Goal: Communication & Community: Share content

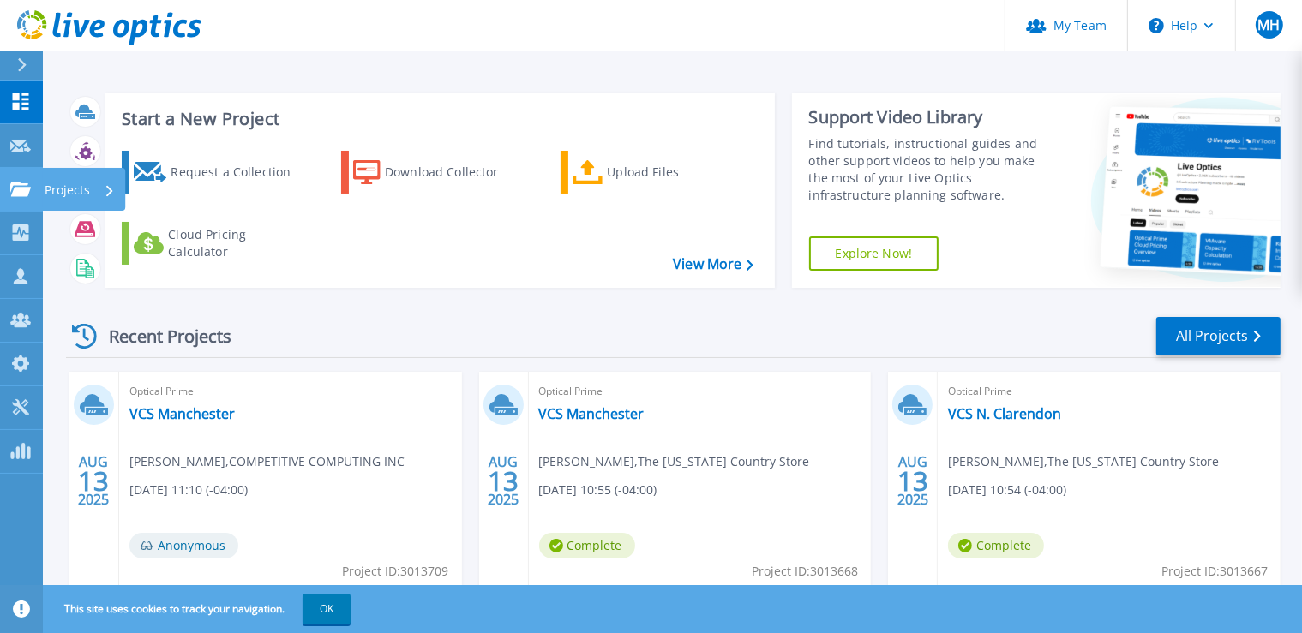
click at [15, 201] on link "Projects Projects" at bounding box center [21, 190] width 43 height 44
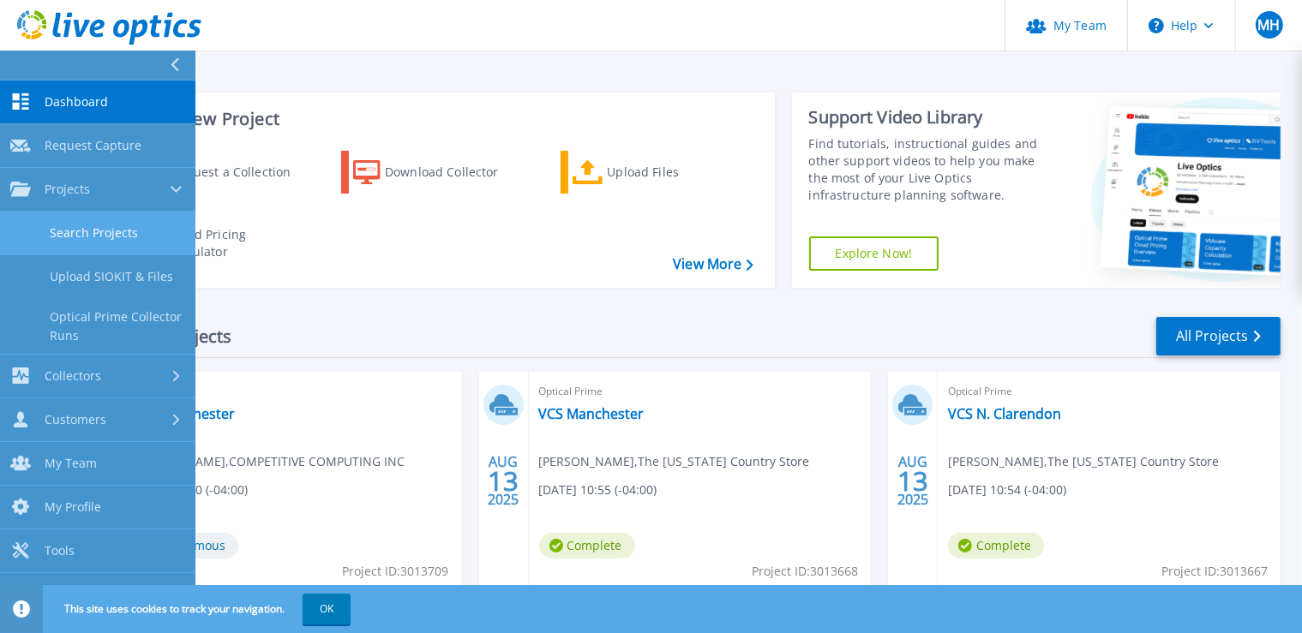
click at [58, 223] on link "Search Projects" at bounding box center [97, 234] width 195 height 44
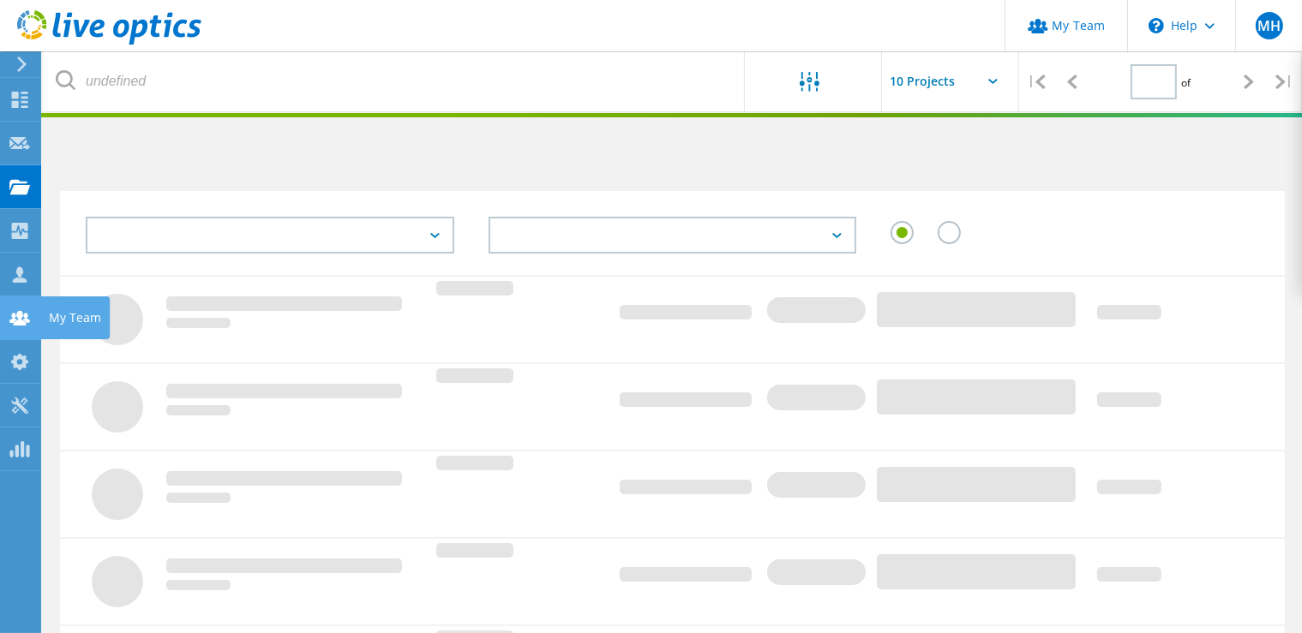
type input "1"
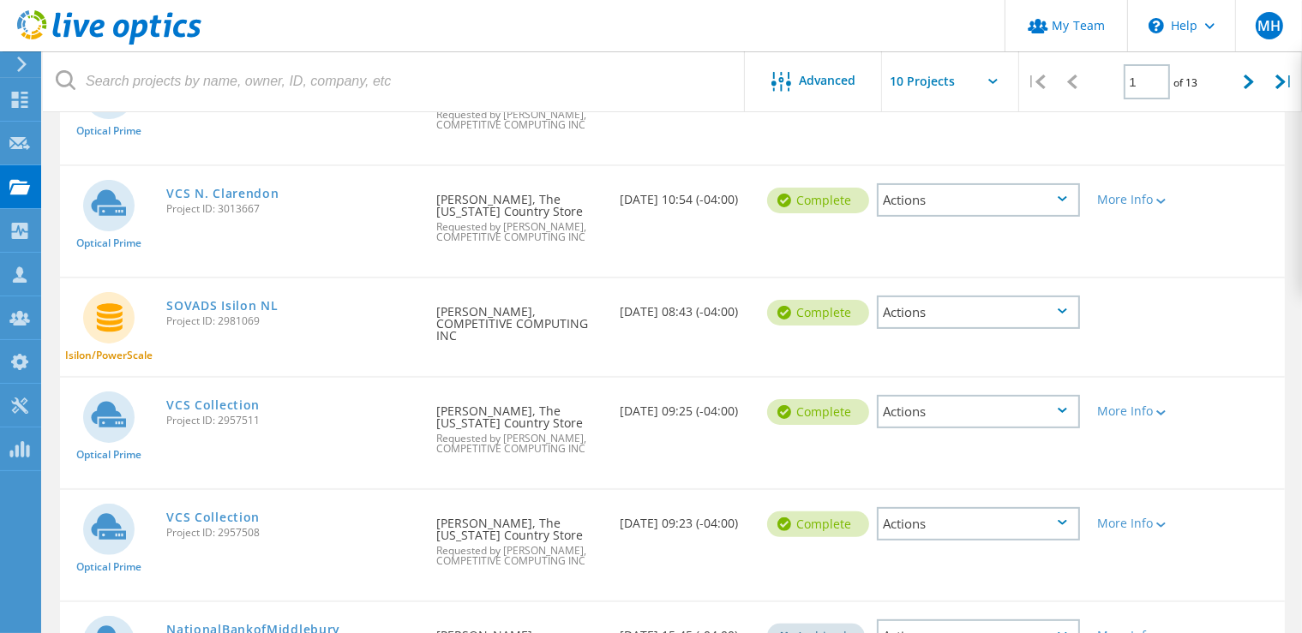
scroll to position [453, 0]
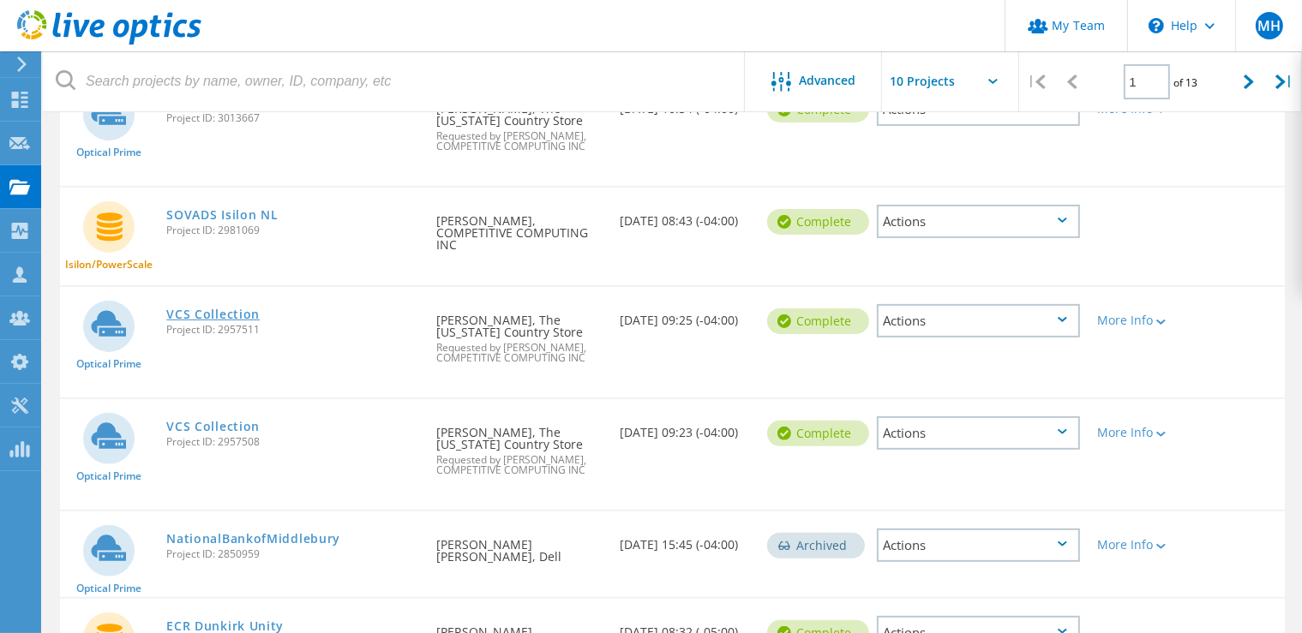
click at [231, 309] on link "VCS Collection" at bounding box center [212, 315] width 93 height 12
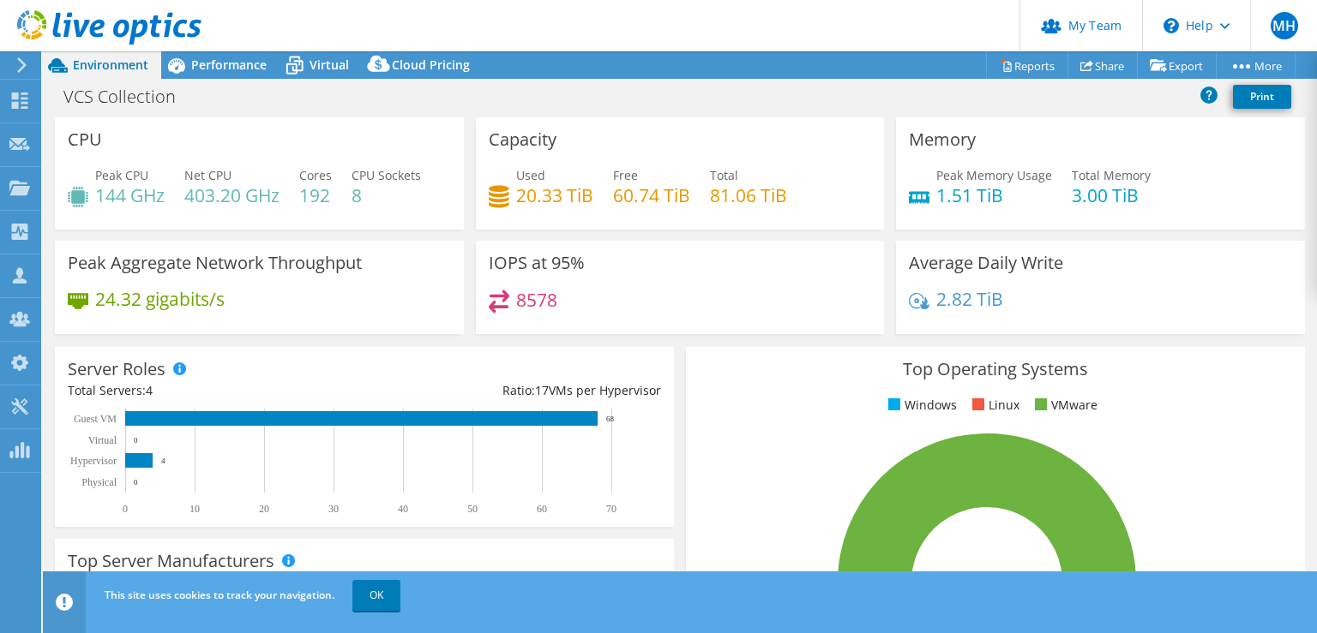
select select "USD"
click at [1096, 72] on link "Share" at bounding box center [1102, 65] width 70 height 27
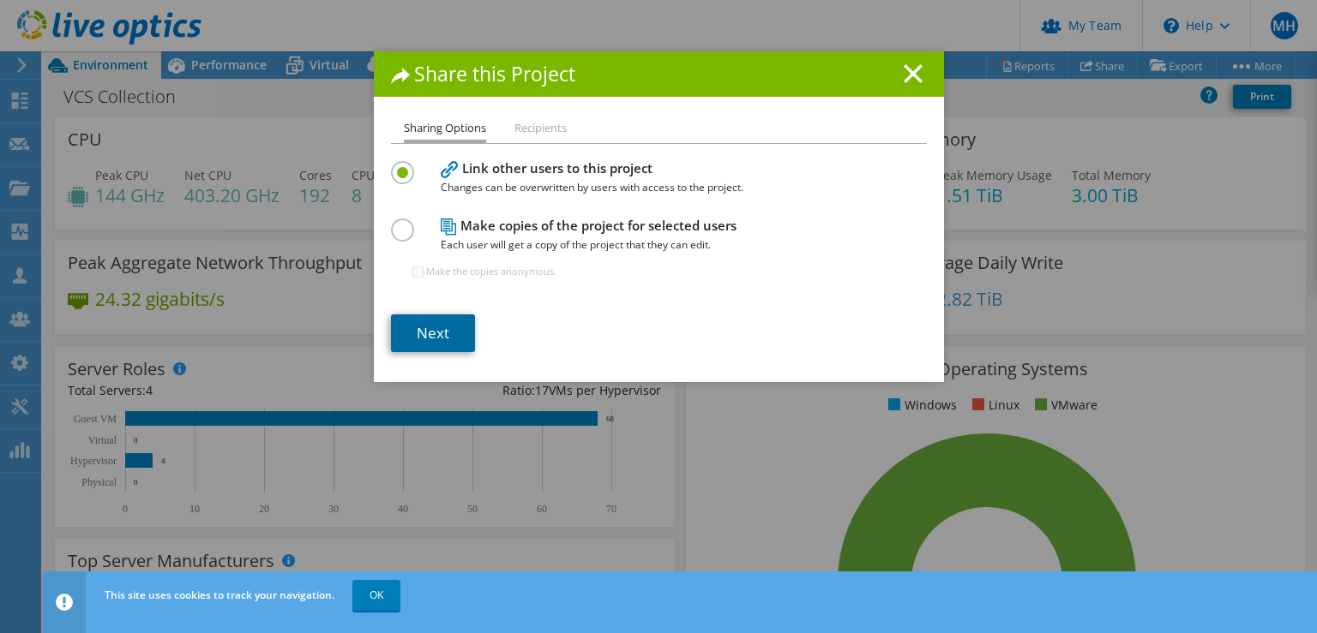
click at [450, 327] on link "Next" at bounding box center [433, 334] width 84 height 38
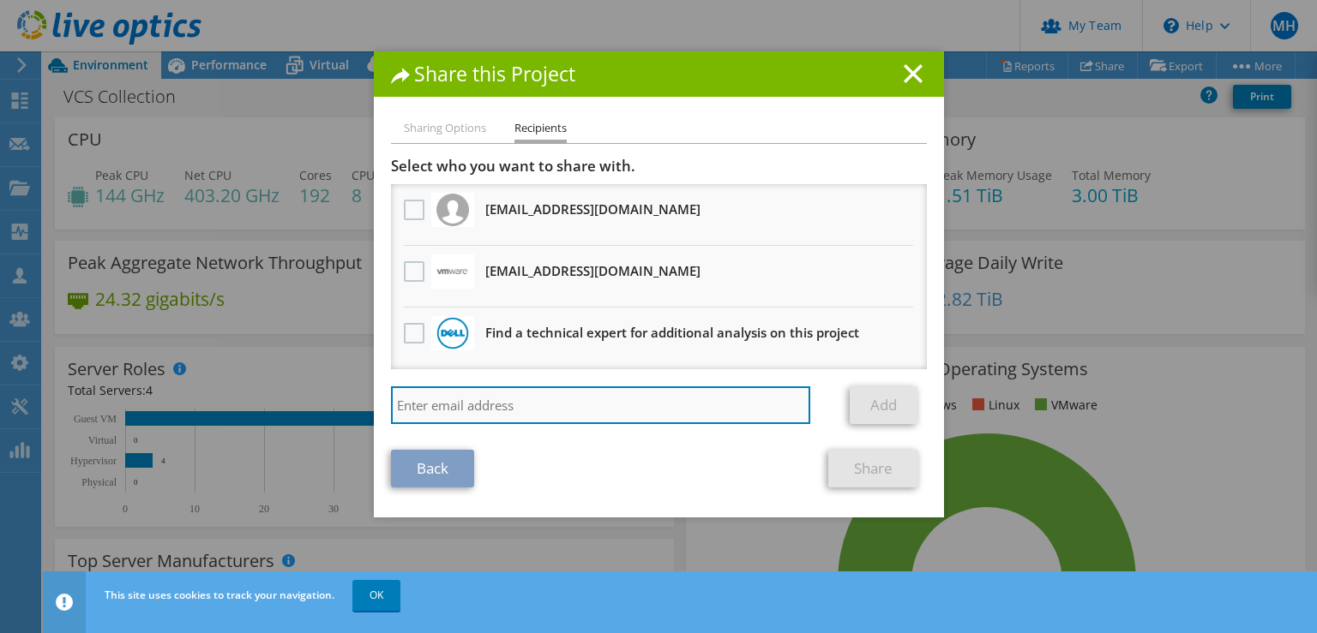
click at [471, 393] on input "search" at bounding box center [601, 406] width 420 height 38
type input "[PERSON_NAME][EMAIL_ADDRESS][PERSON_NAME][DOMAIN_NAME]"
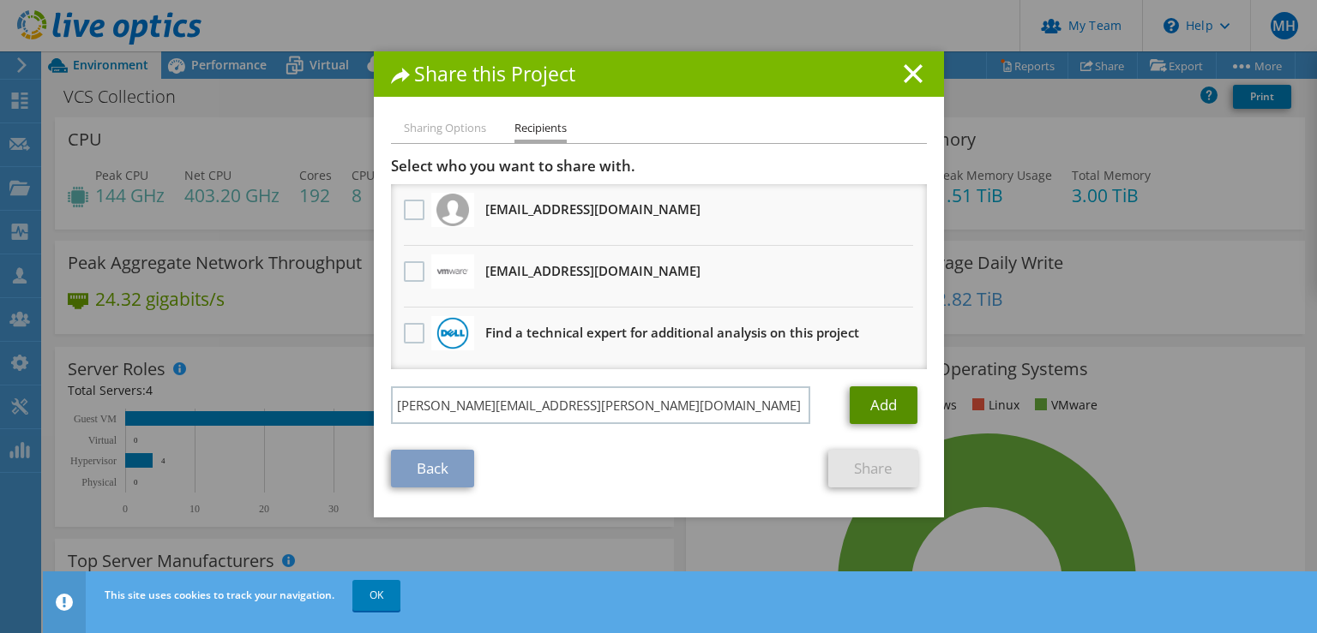
click at [868, 409] on link "Add" at bounding box center [884, 406] width 68 height 38
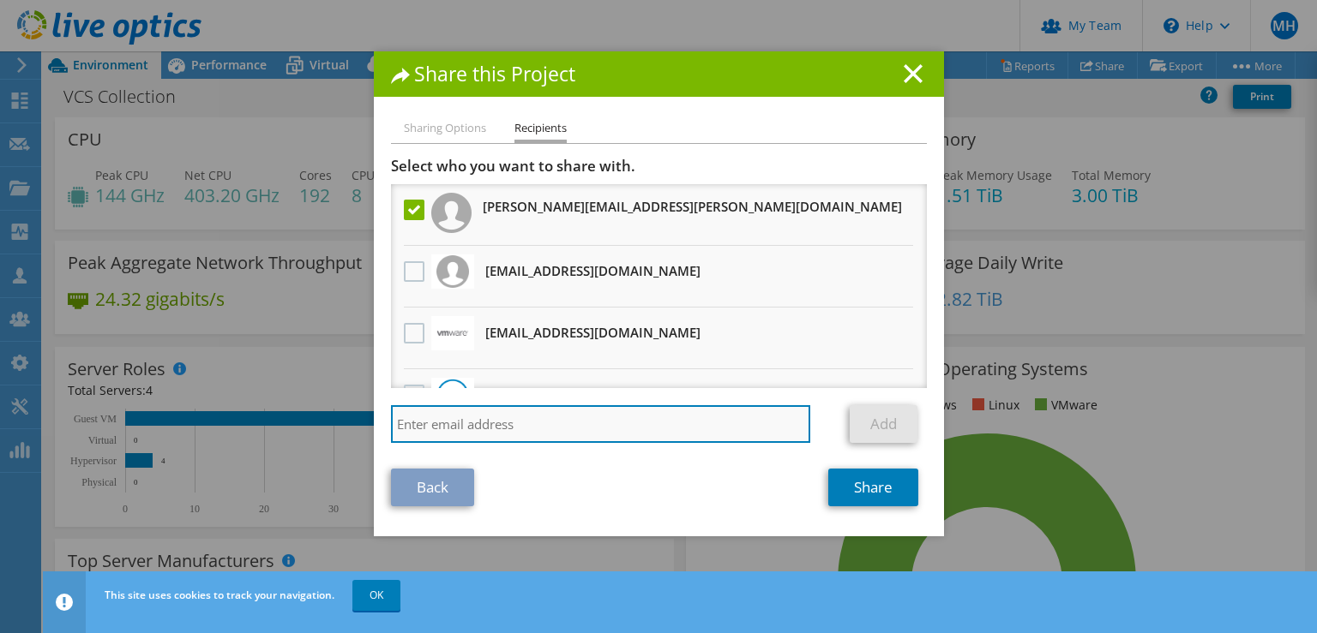
click at [604, 434] on input "search" at bounding box center [601, 424] width 420 height 38
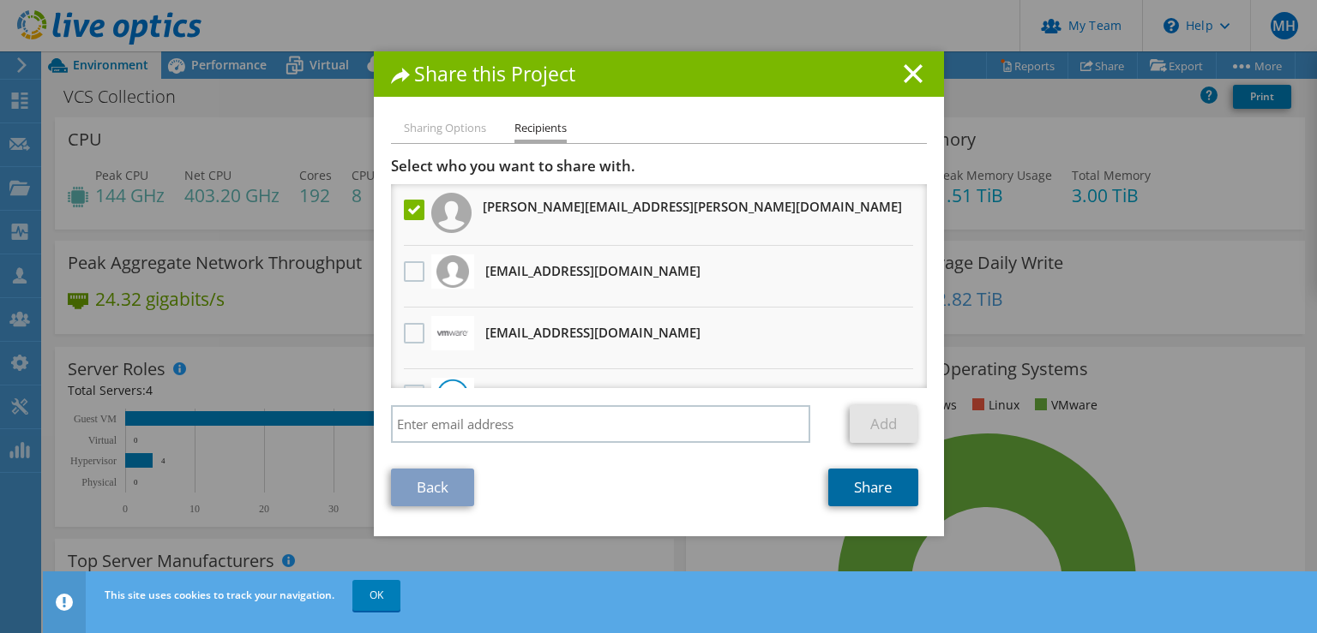
click at [850, 489] on link "Share" at bounding box center [873, 488] width 90 height 38
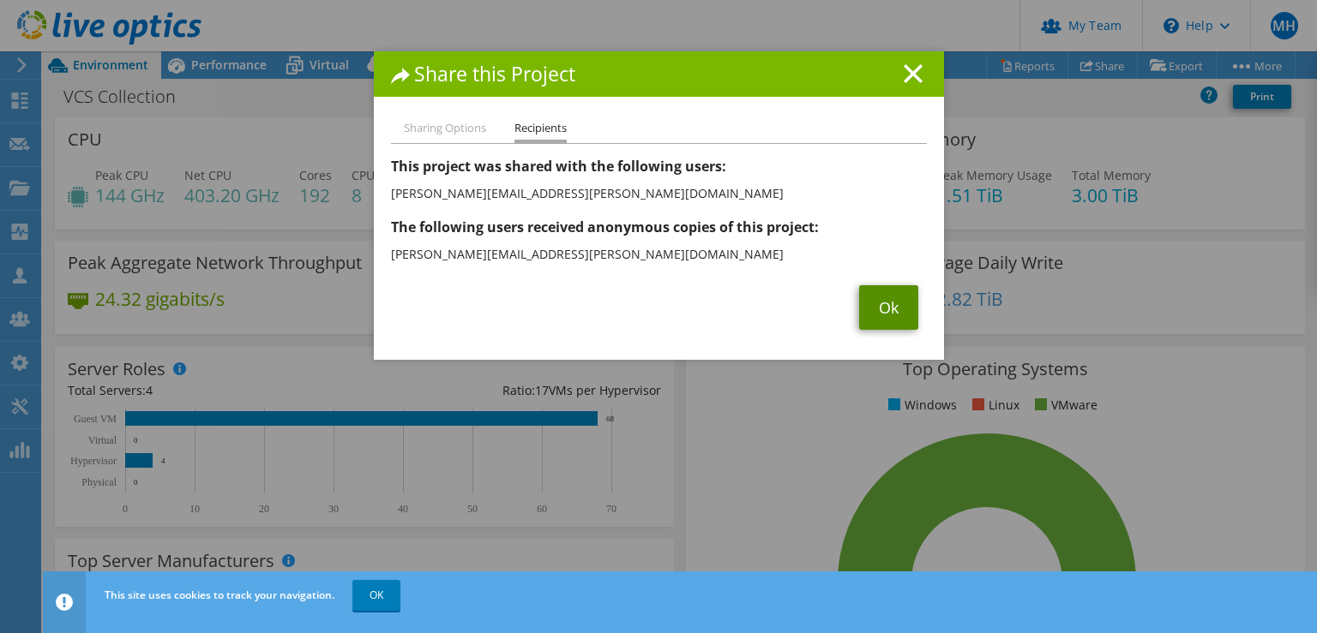
click at [872, 307] on link "Ok" at bounding box center [888, 307] width 59 height 45
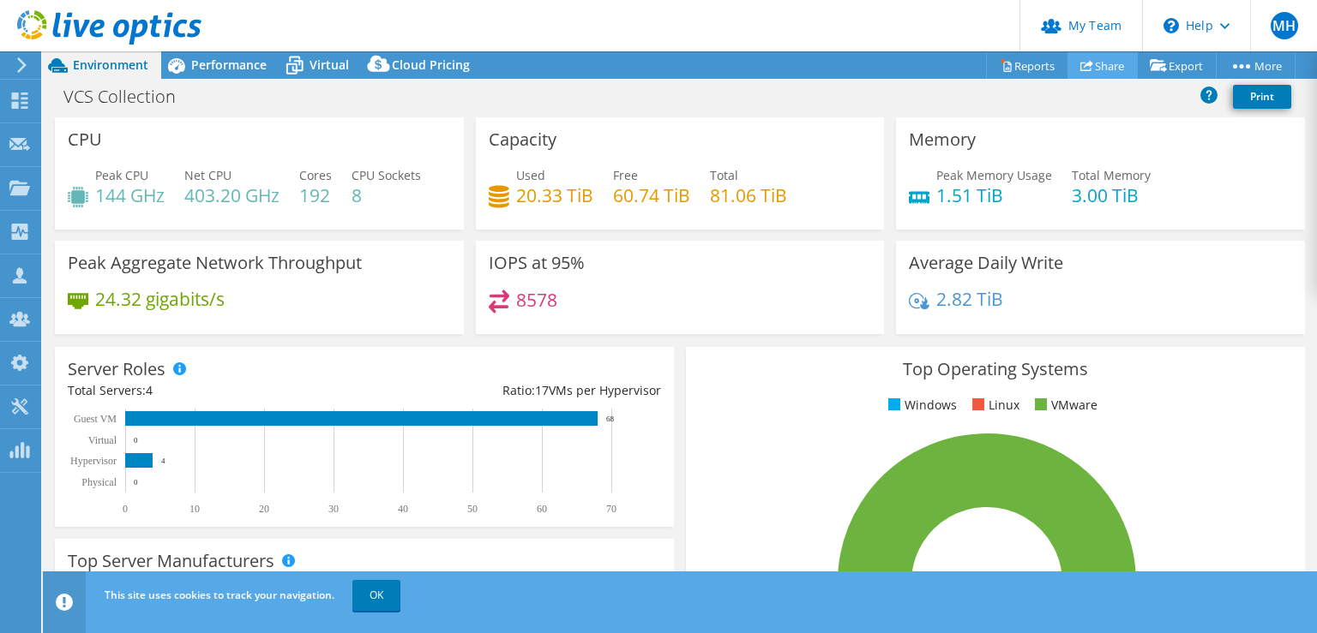
click at [1082, 70] on icon at bounding box center [1086, 65] width 13 height 13
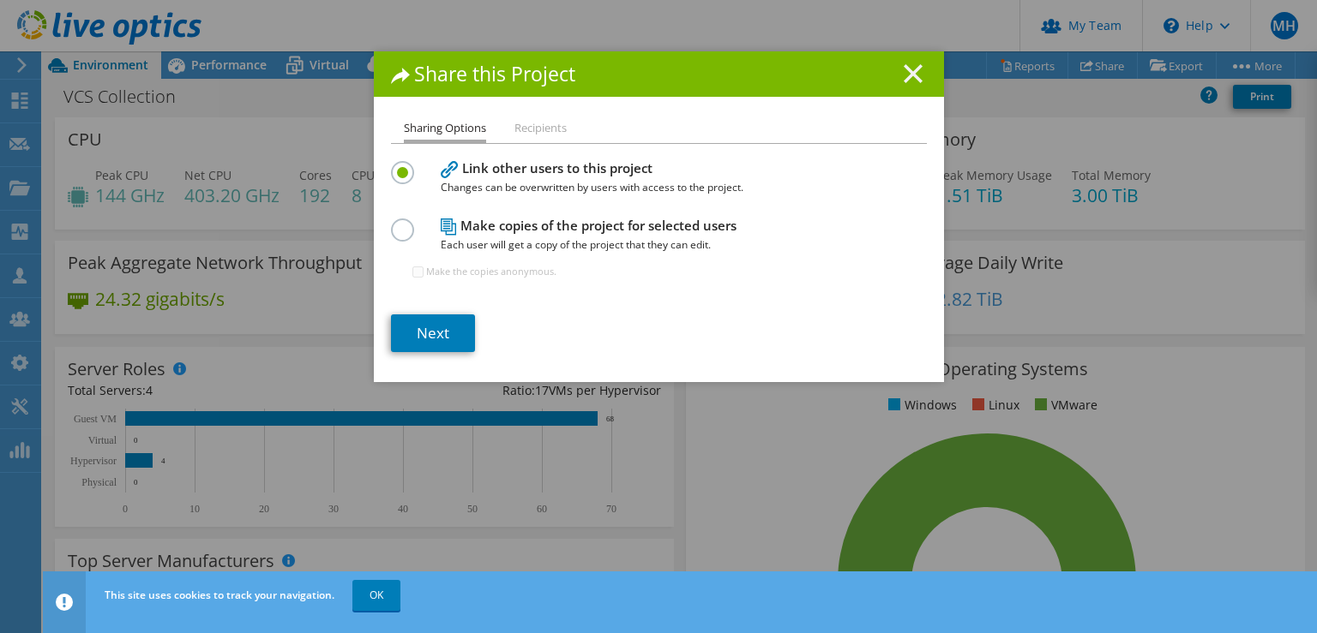
click at [907, 77] on line at bounding box center [912, 73] width 17 height 17
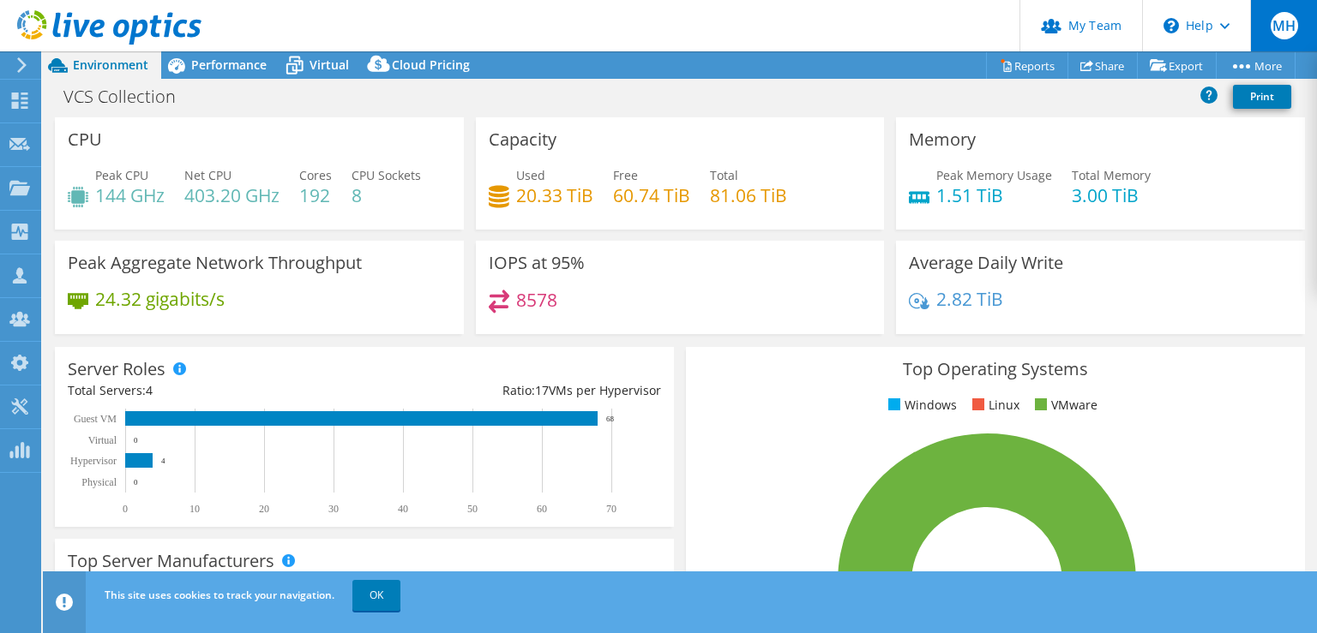
click at [1260, 33] on div "MH" at bounding box center [1283, 25] width 67 height 51
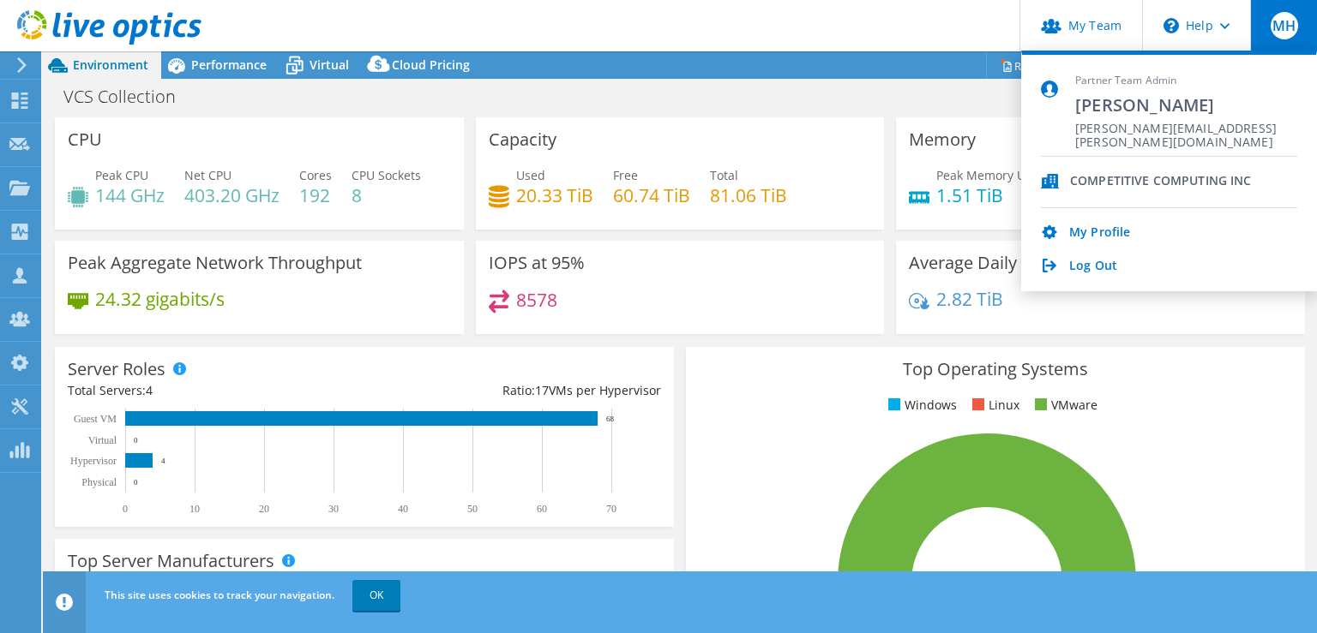
click at [791, 123] on div "Capacity Used 20.33 TiB Free 60.74 TiB Total 81.06 TiB" at bounding box center [680, 173] width 409 height 112
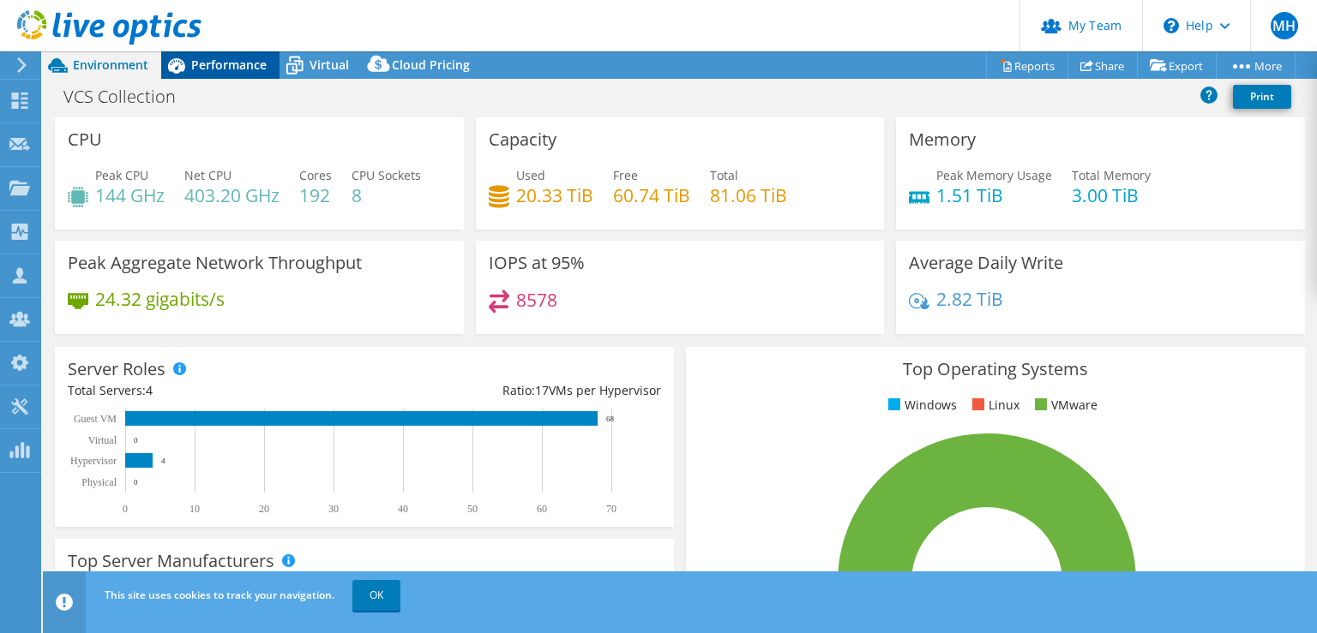
click at [225, 75] on div "Performance" at bounding box center [220, 64] width 118 height 27
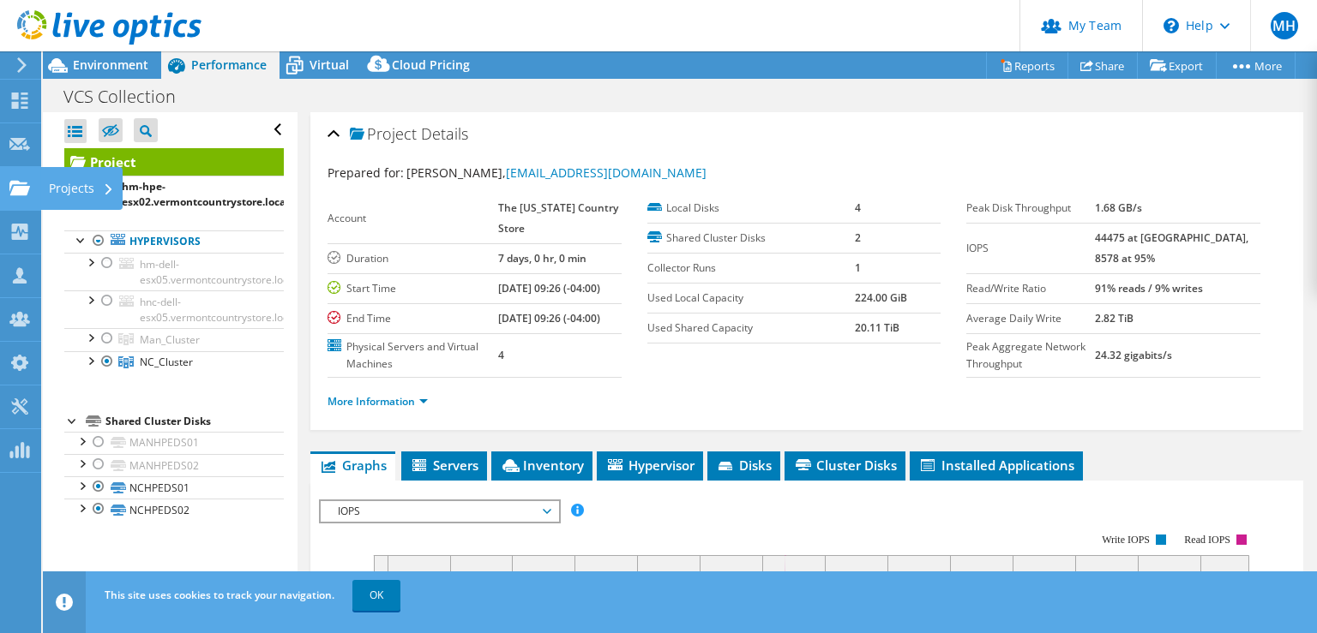
click at [46, 182] on div "Projects" at bounding box center [81, 188] width 82 height 43
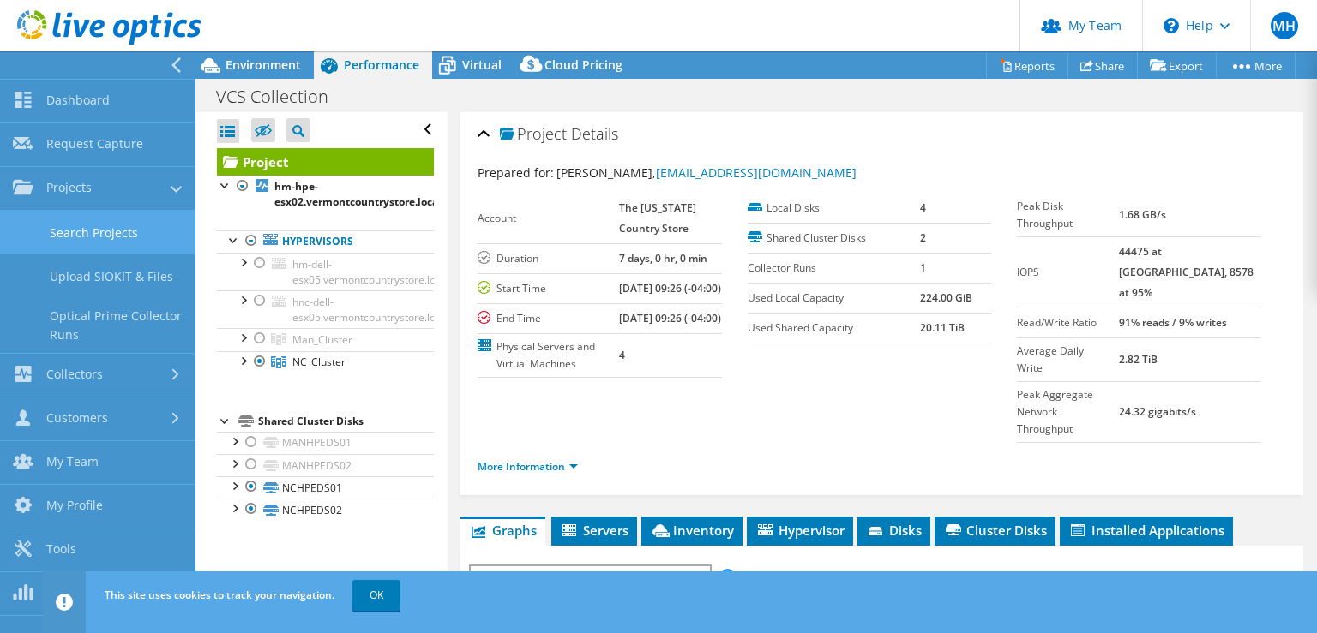
click at [91, 240] on link "Search Projects" at bounding box center [97, 233] width 195 height 44
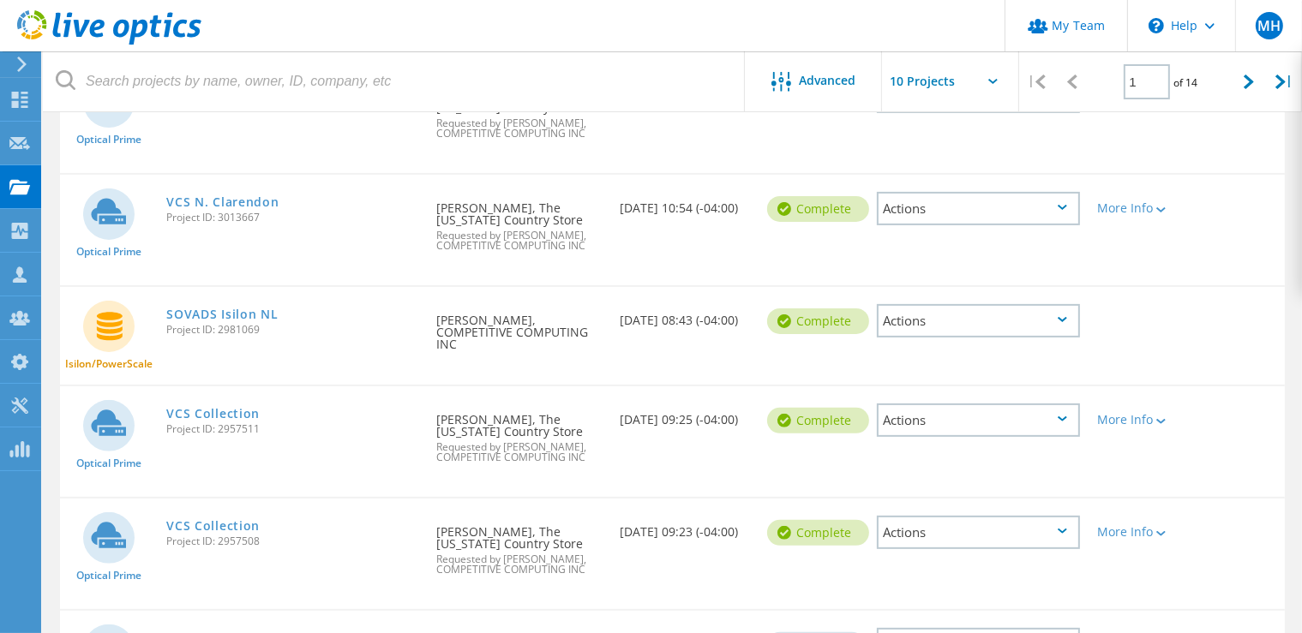
scroll to position [543, 0]
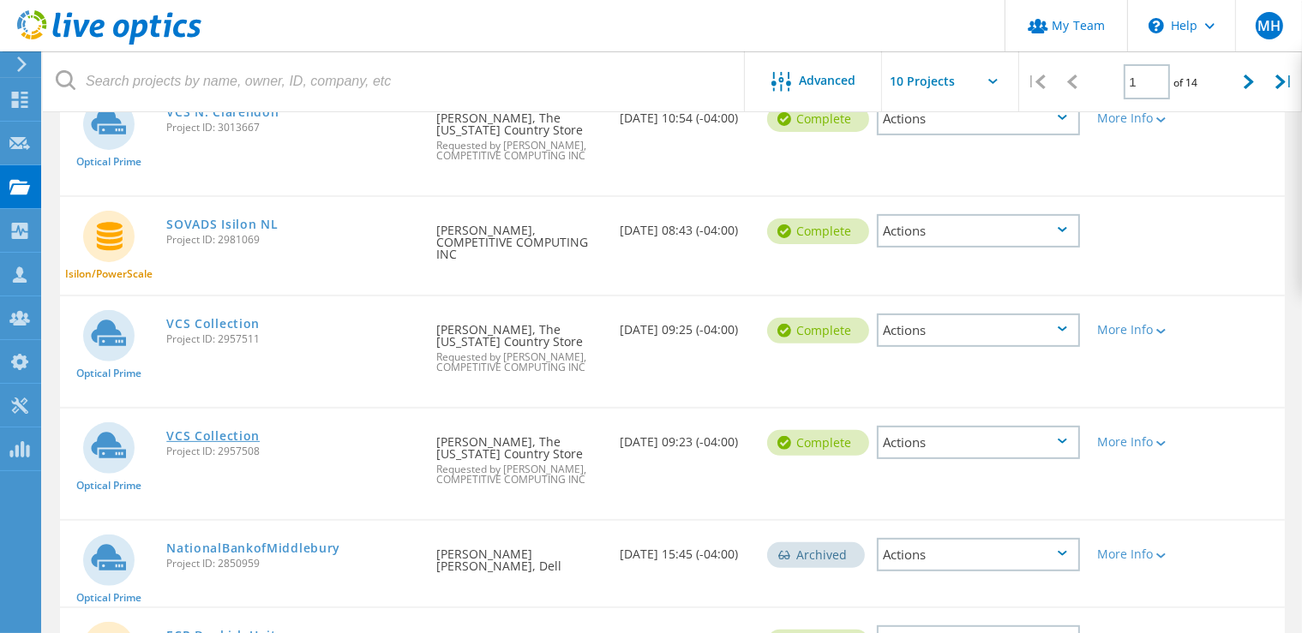
click at [195, 430] on link "VCS Collection" at bounding box center [212, 436] width 93 height 12
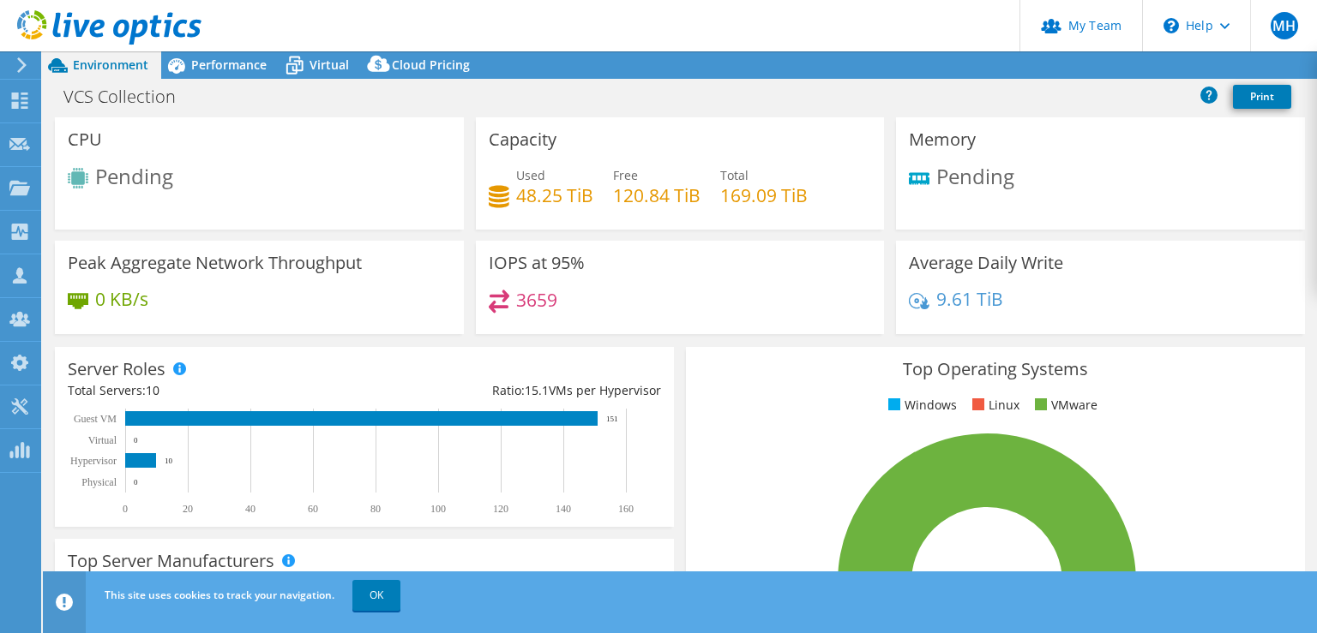
select select "USD"
click at [227, 67] on span "Performance" at bounding box center [228, 65] width 75 height 16
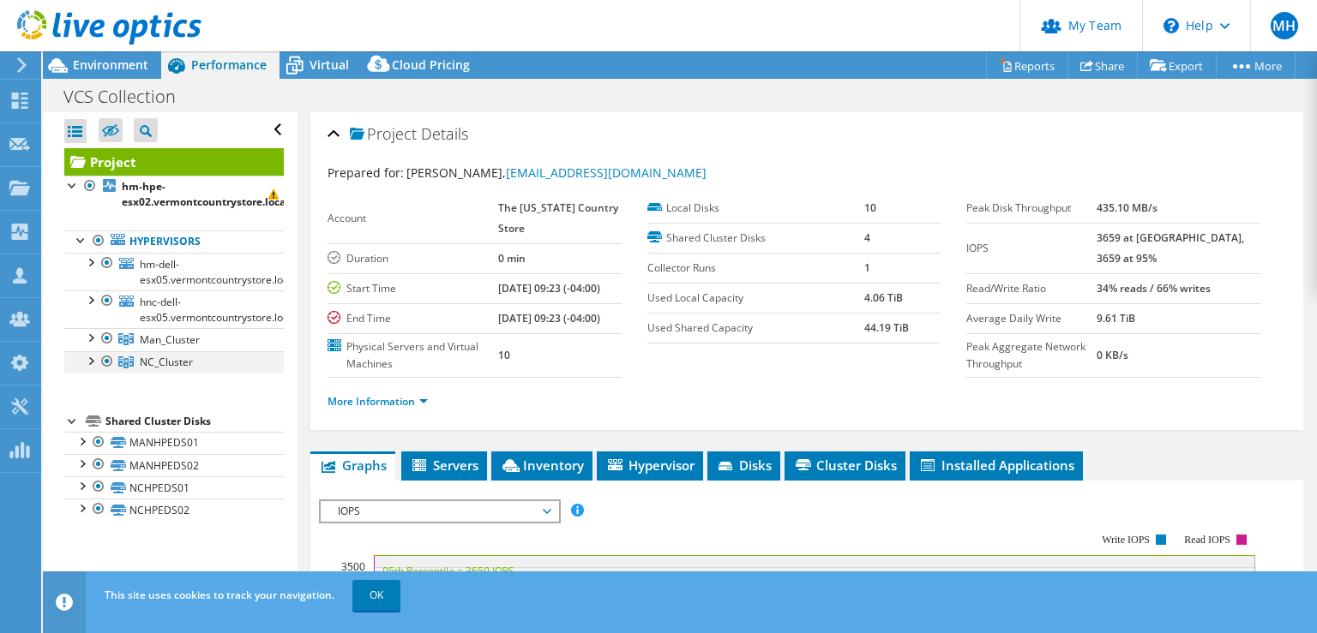
click at [87, 360] on div at bounding box center [89, 359] width 17 height 17
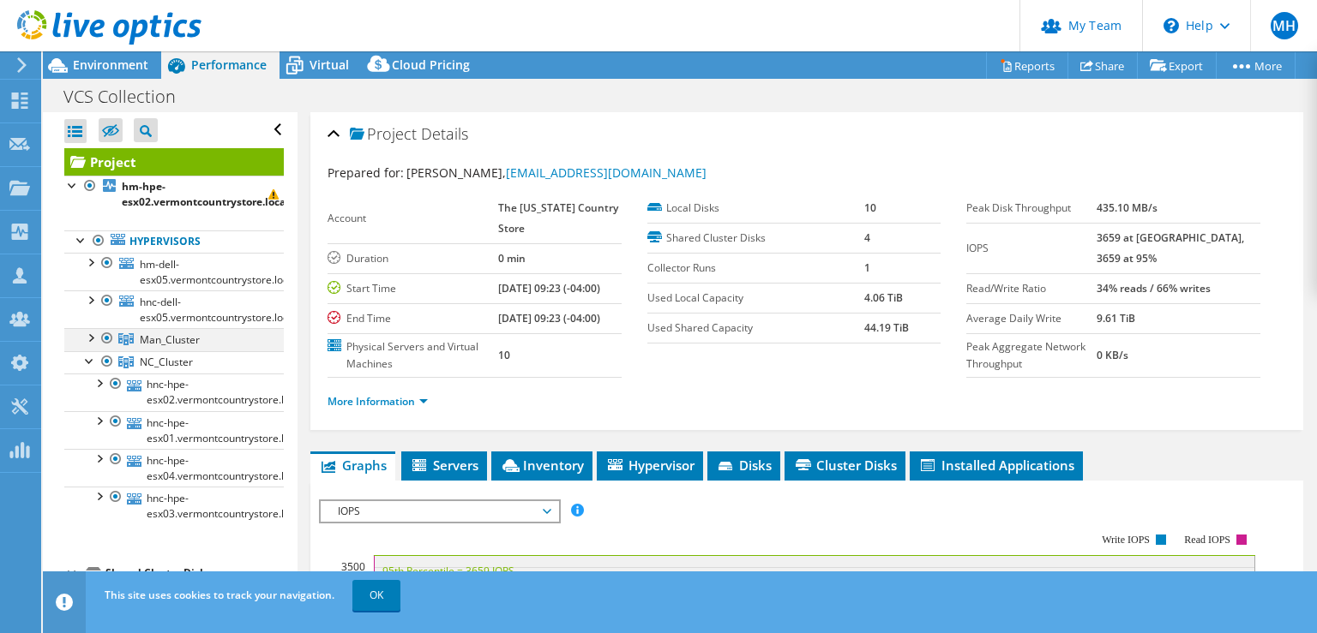
click at [93, 342] on div at bounding box center [89, 336] width 17 height 17
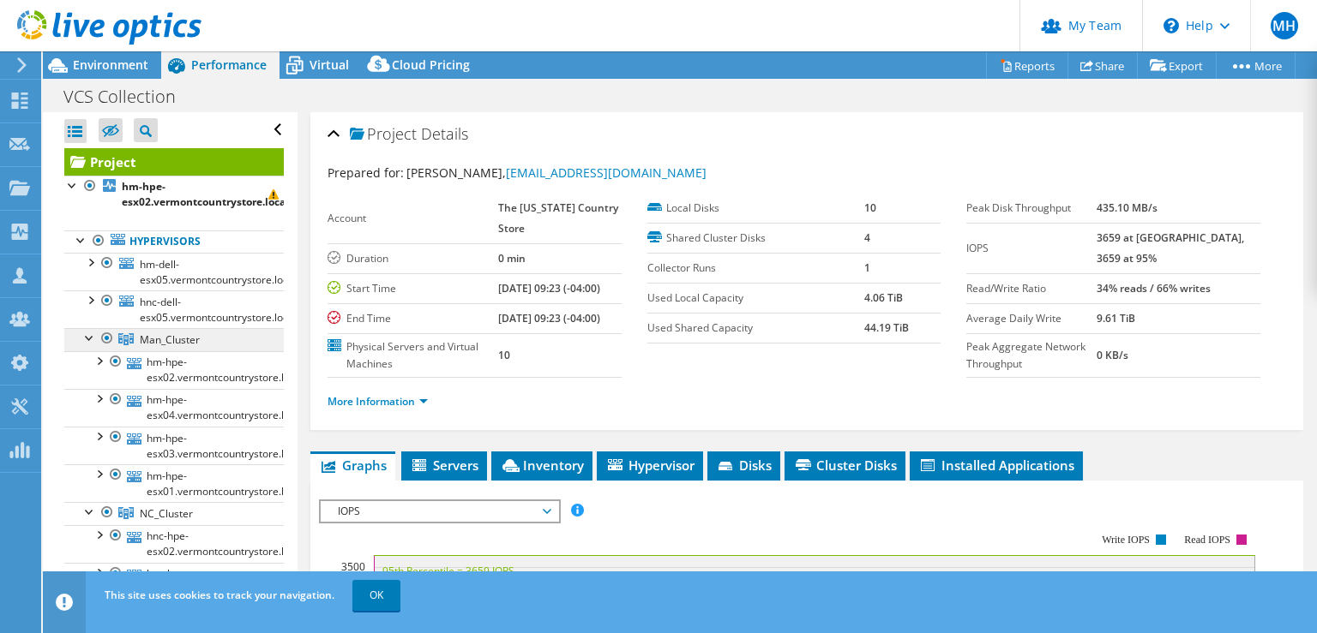
click at [93, 345] on link "Man_Cluster" at bounding box center [173, 339] width 219 height 22
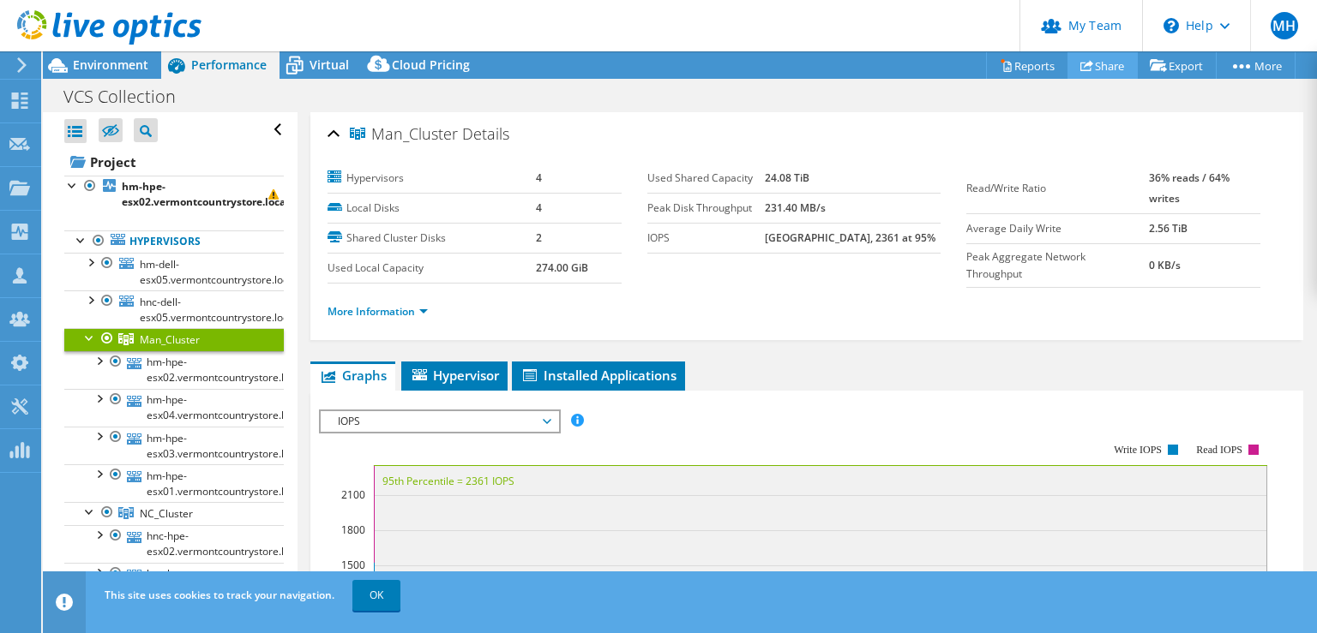
click at [1103, 71] on link "Share" at bounding box center [1102, 65] width 70 height 27
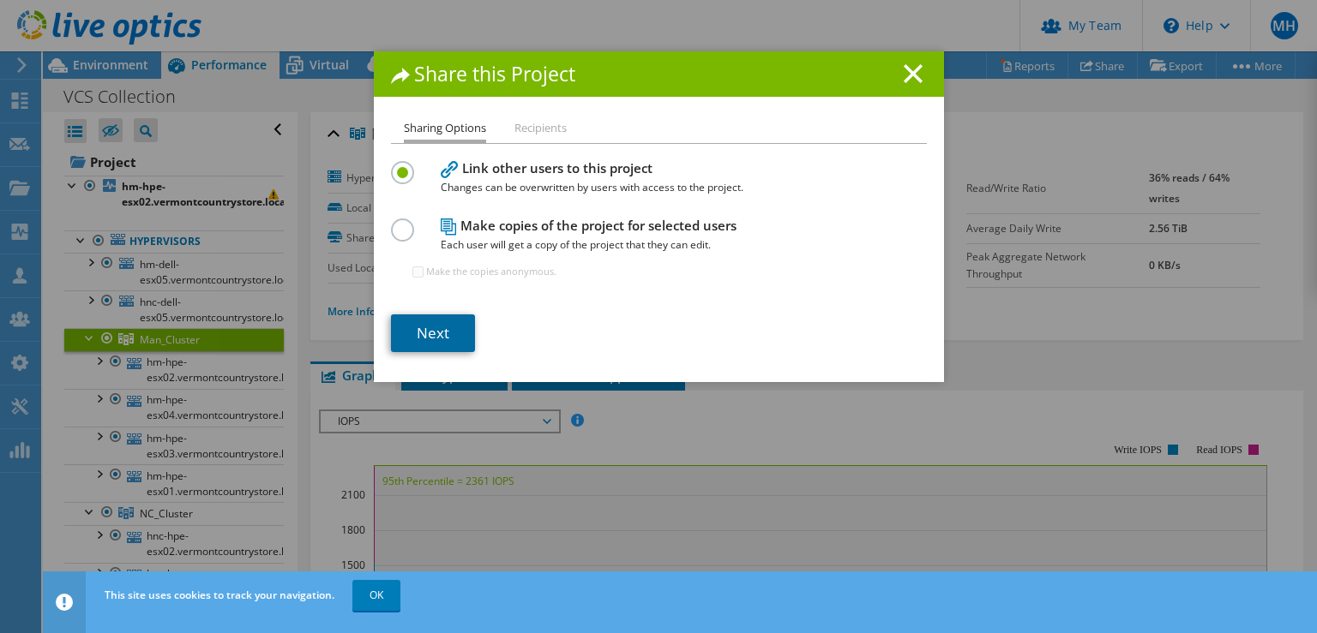
click at [431, 327] on link "Next" at bounding box center [433, 334] width 84 height 38
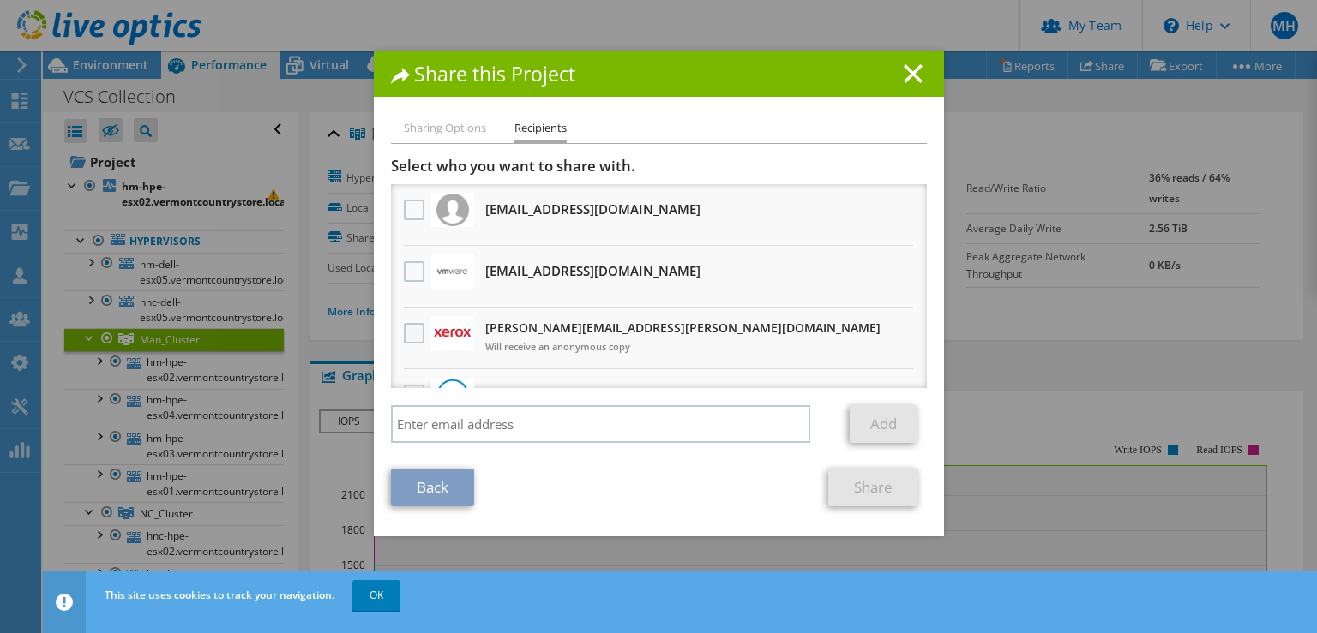
click at [413, 330] on label at bounding box center [416, 333] width 25 height 21
click at [0, 0] on input "checkbox" at bounding box center [0, 0] width 0 height 0
click at [863, 489] on link "Share" at bounding box center [873, 488] width 90 height 38
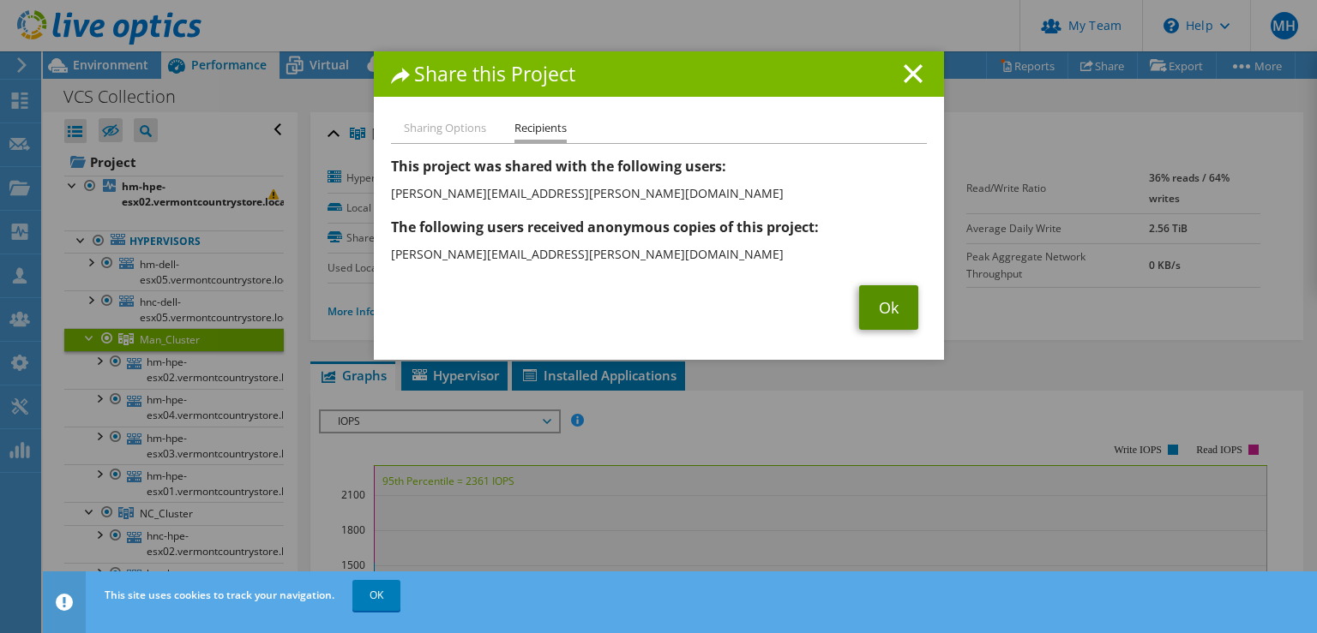
click at [891, 310] on link "Ok" at bounding box center [888, 307] width 59 height 45
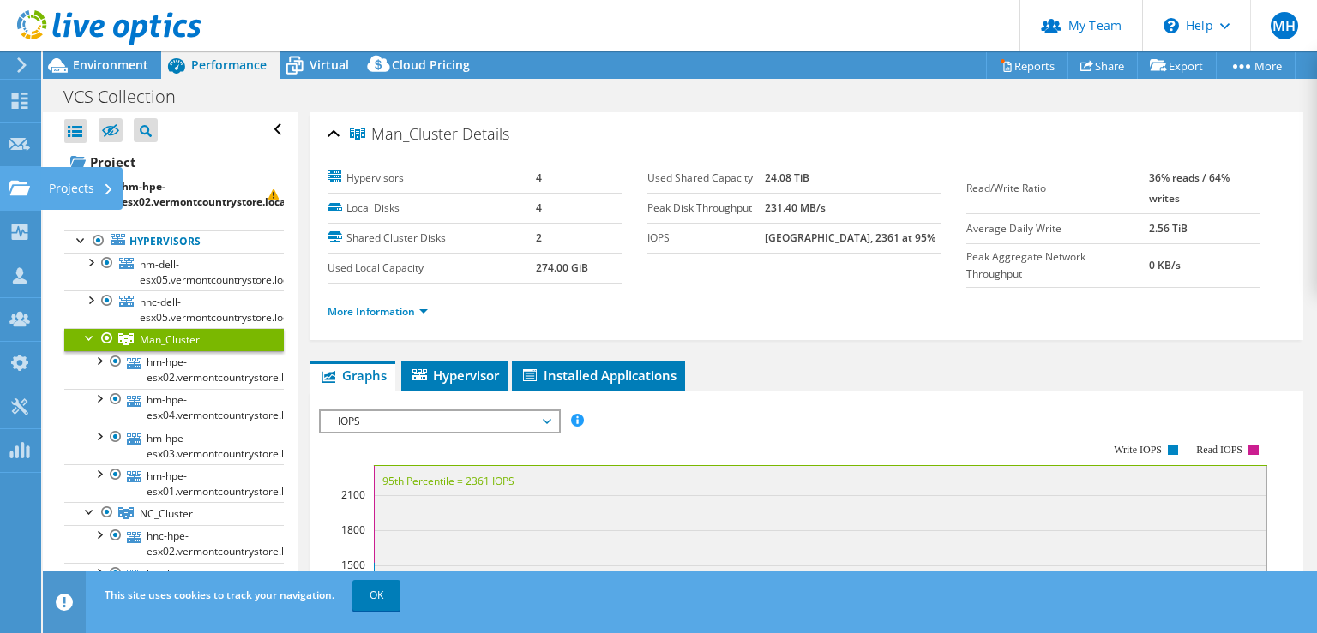
click at [11, 192] on icon at bounding box center [19, 188] width 21 height 16
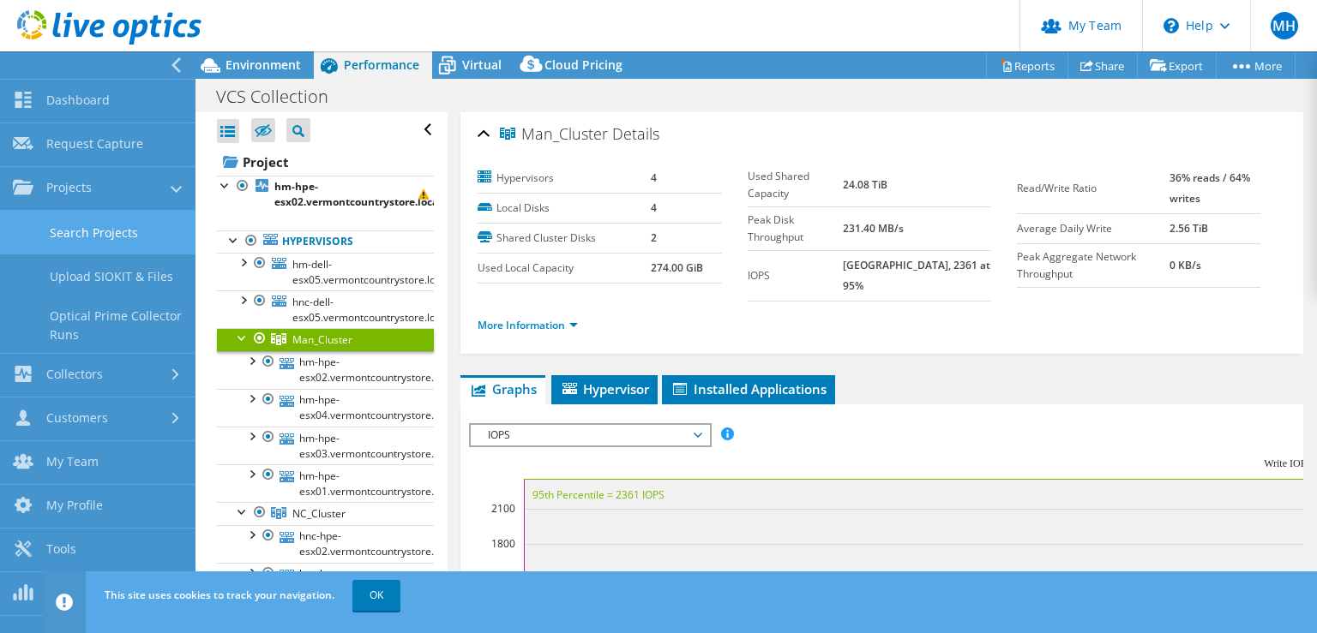
click at [78, 227] on link "Search Projects" at bounding box center [97, 233] width 195 height 44
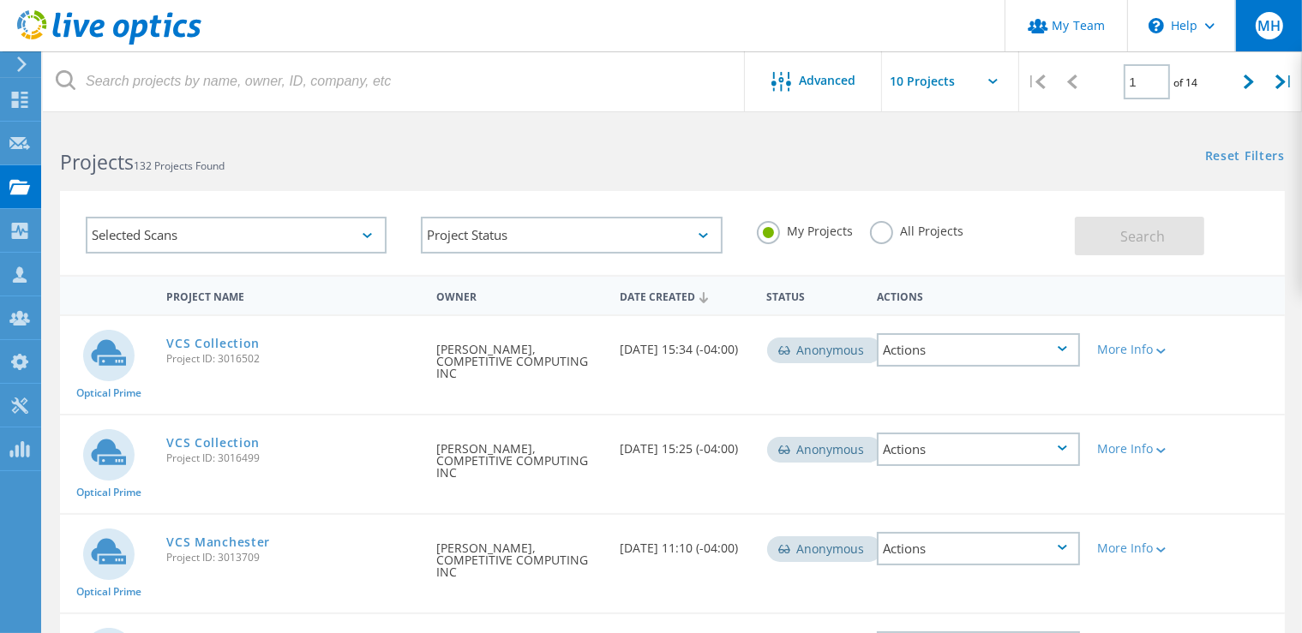
click at [1267, 29] on span "MH" at bounding box center [1269, 26] width 23 height 14
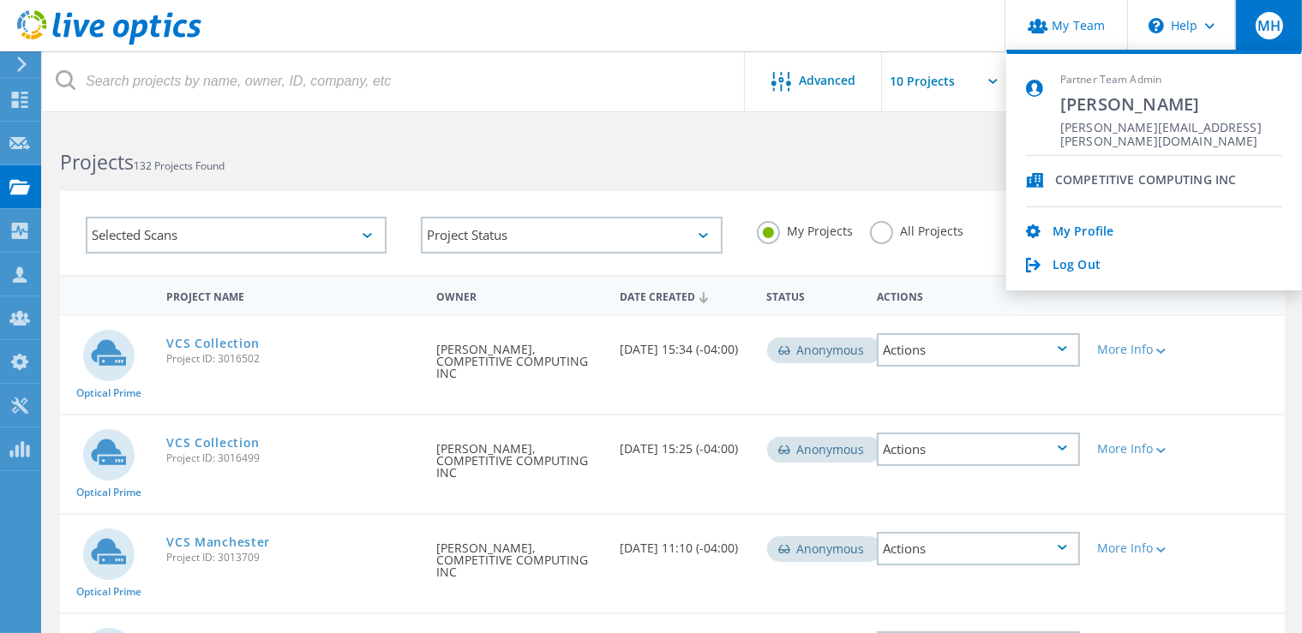
click at [876, 127] on div "Reset Filters Show Filters" at bounding box center [986, 140] width 629 height 32
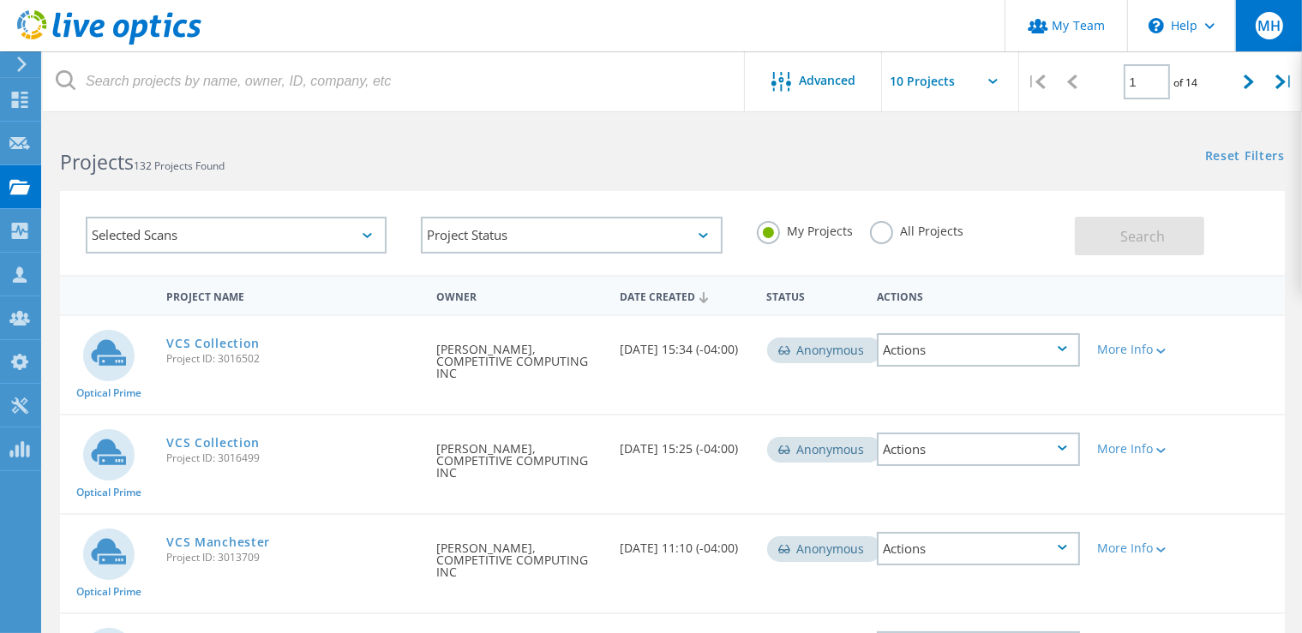
click at [1252, 39] on div "MH" at bounding box center [1268, 25] width 67 height 51
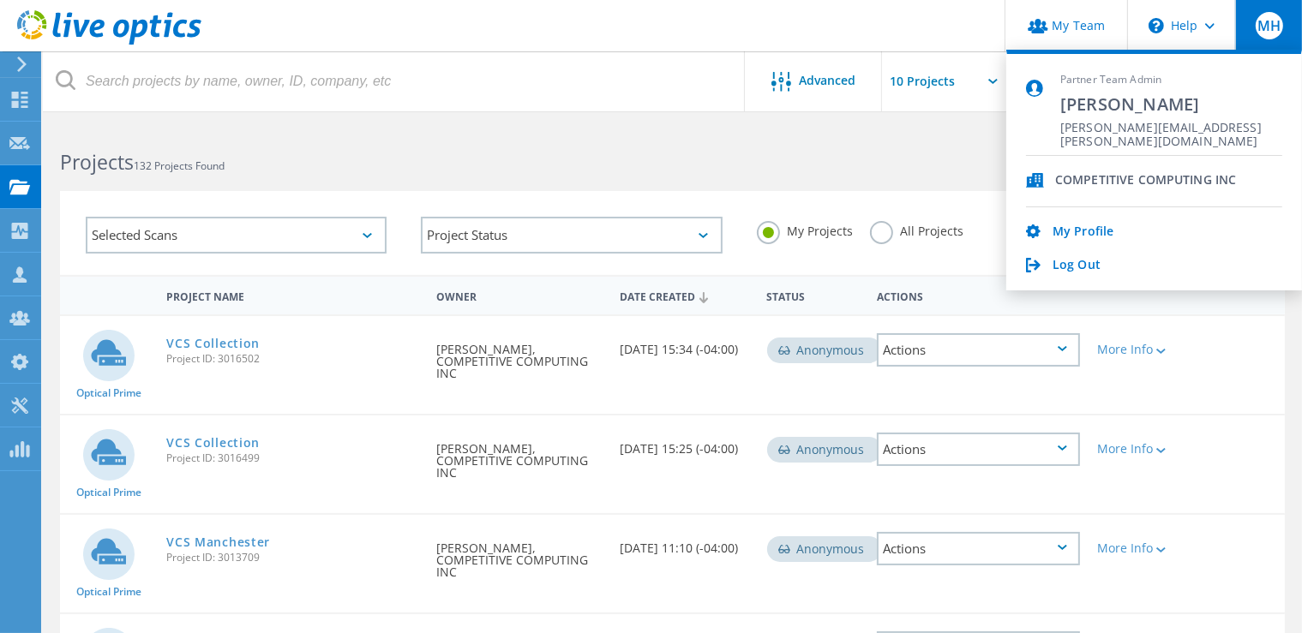
click at [759, 142] on div "Reset Filters Show Filters" at bounding box center [986, 140] width 629 height 32
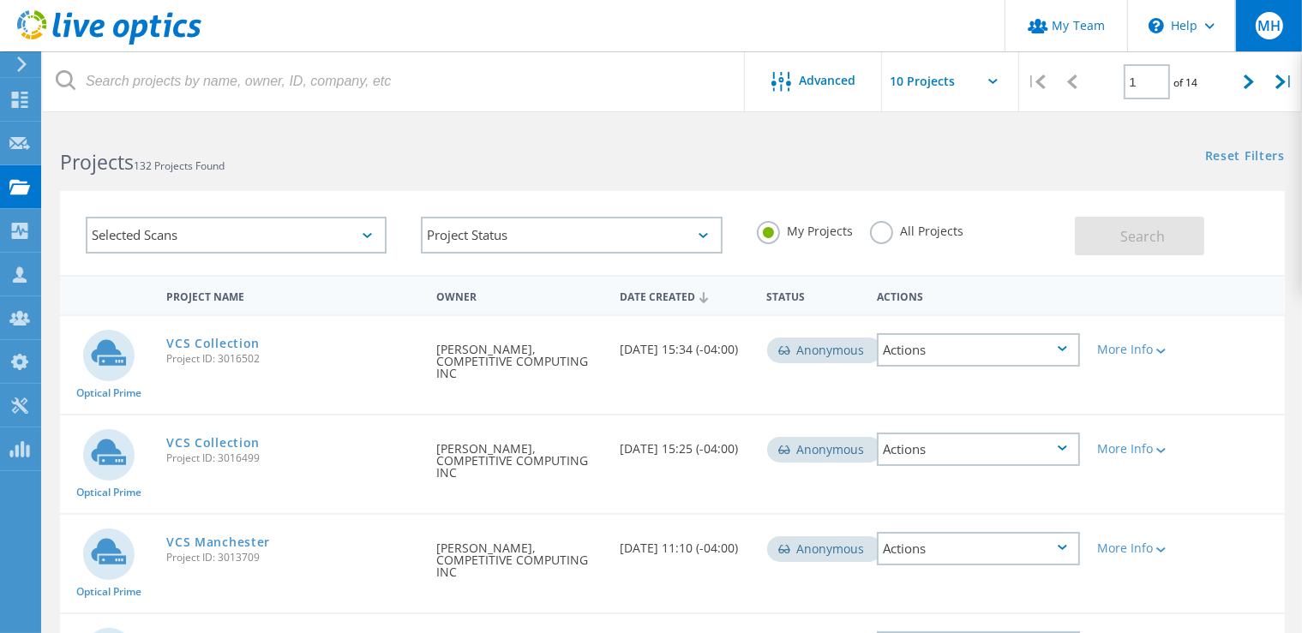
click at [1274, 41] on div "MH" at bounding box center [1268, 25] width 67 height 51
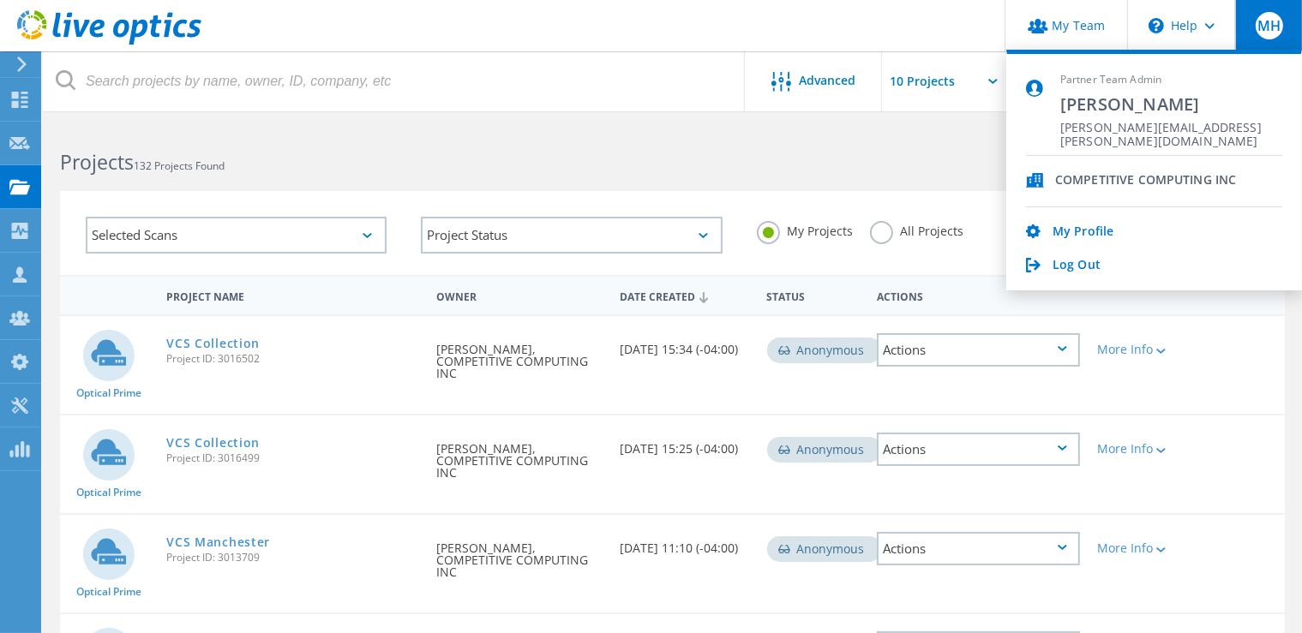
click at [671, 148] on div "Projects 132 Projects Found" at bounding box center [357, 146] width 629 height 45
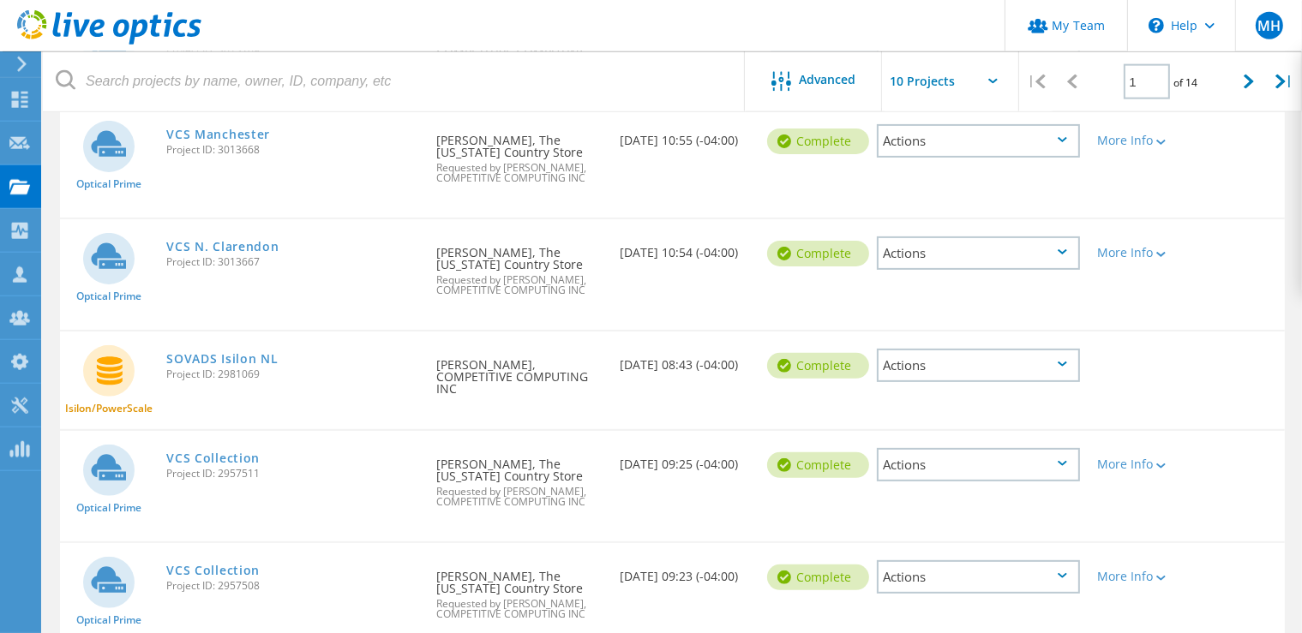
scroll to position [543, 0]
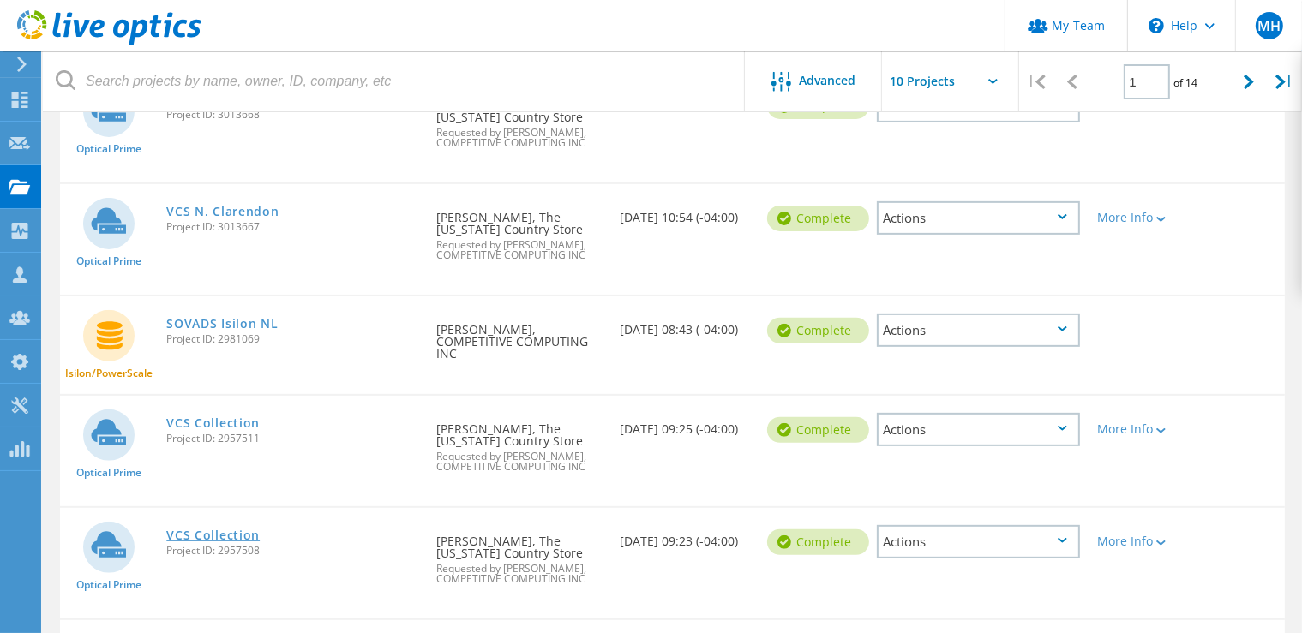
click at [225, 530] on link "VCS Collection" at bounding box center [212, 536] width 93 height 12
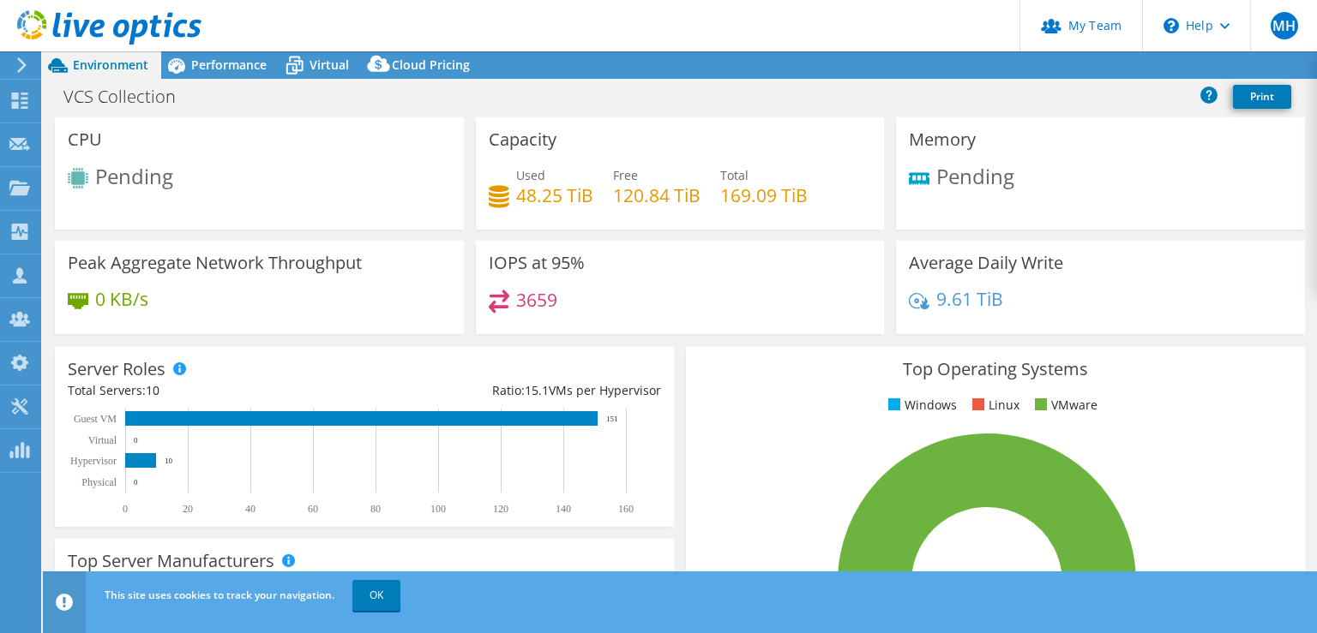
select select "USD"
click at [227, 73] on span "Performance" at bounding box center [228, 65] width 75 height 16
